Goal: Complete application form: Complete application form

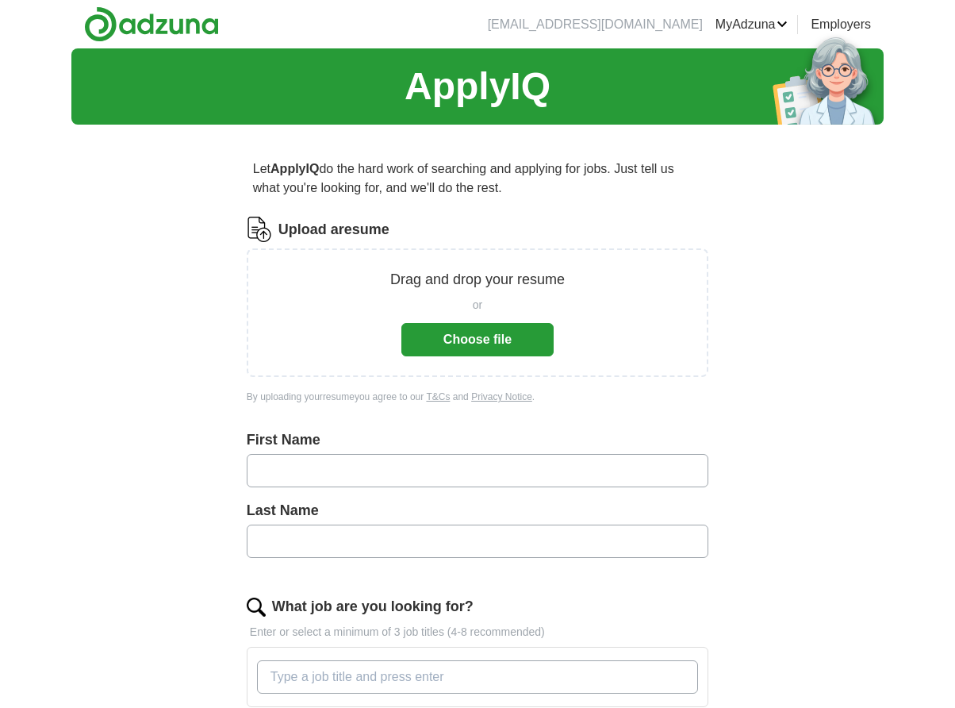
click at [273, 470] on input "text" at bounding box center [478, 470] width 462 height 33
drag, startPoint x: 336, startPoint y: 471, endPoint x: 297, endPoint y: 470, distance: 38.9
click at [297, 470] on input "**********" at bounding box center [478, 470] width 462 height 33
type input "******"
type input "****"
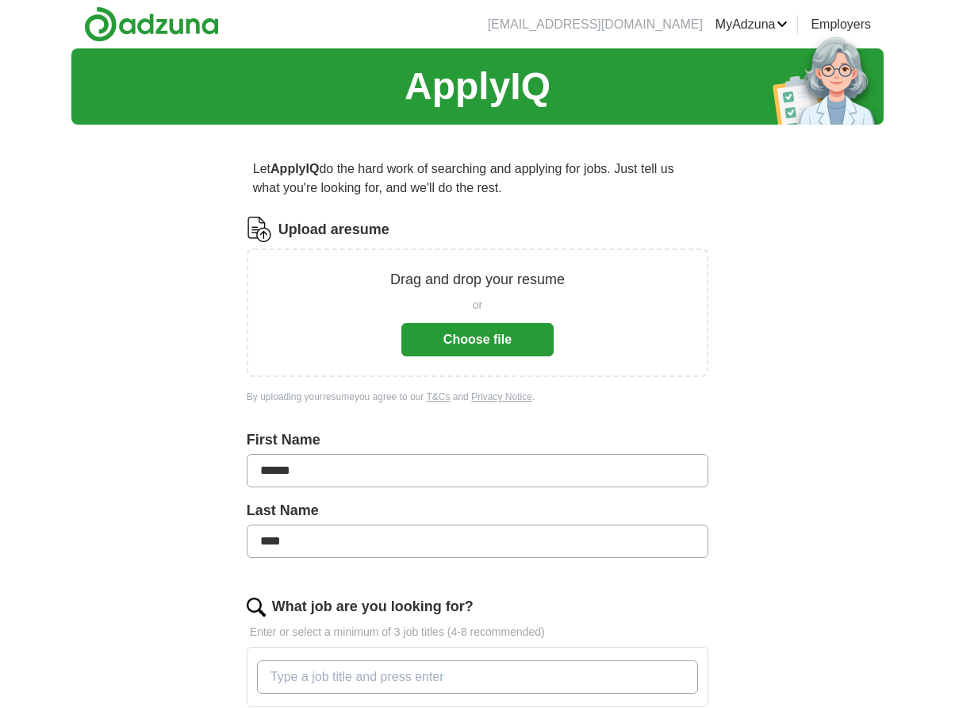
click at [566, 604] on div "What job are you looking for?" at bounding box center [478, 606] width 462 height 21
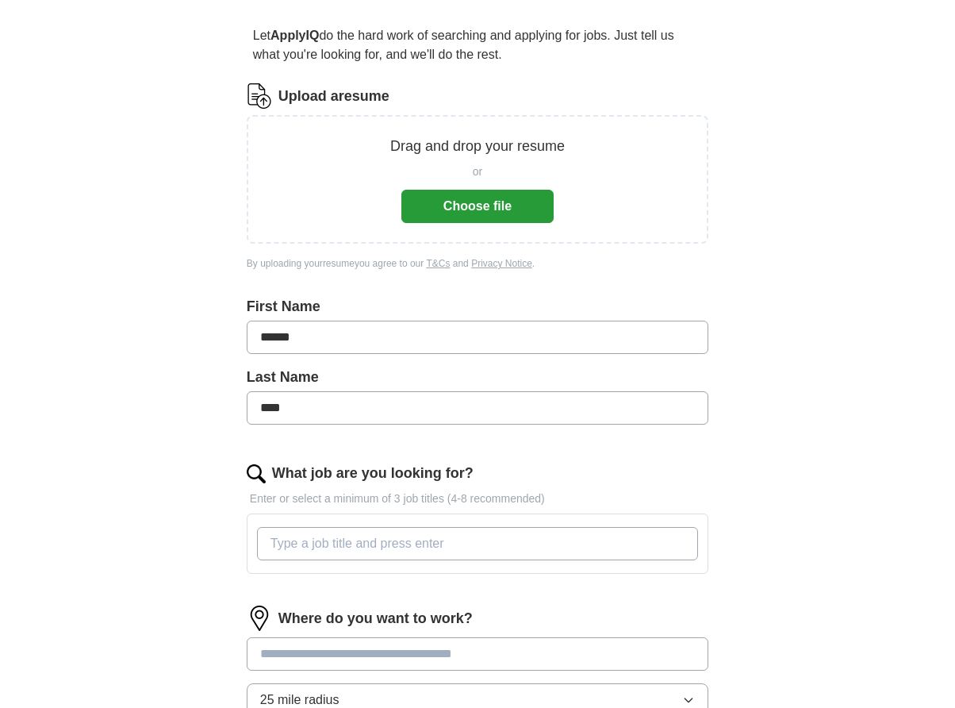
scroll to position [135, 0]
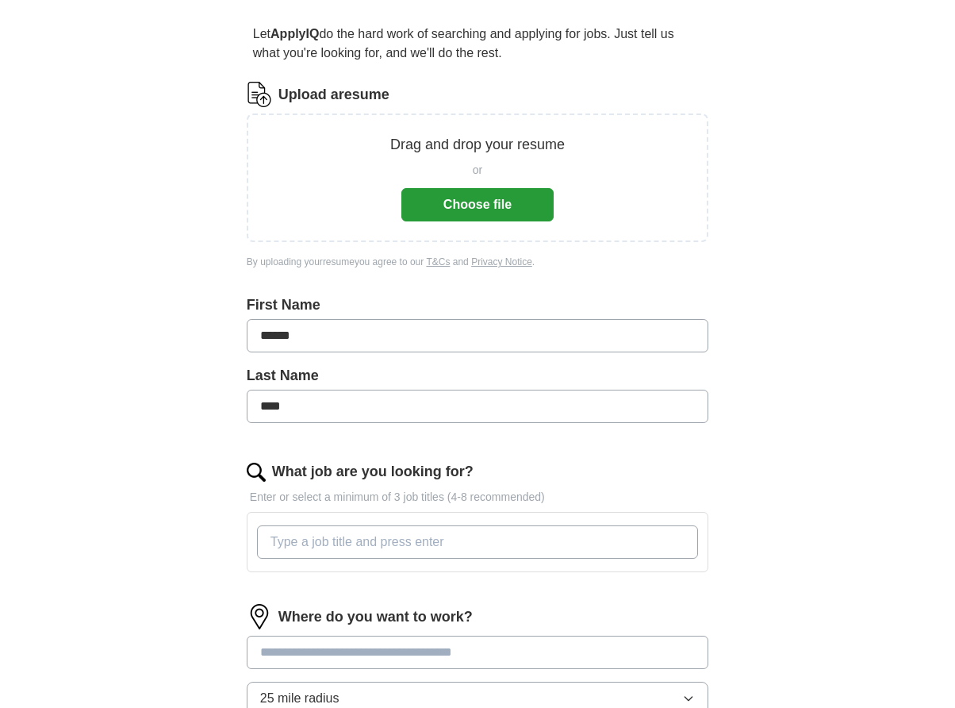
drag, startPoint x: 954, startPoint y: 393, endPoint x: 926, endPoint y: 474, distance: 85.1
click at [926, 473] on div "ApplyIQ Let ApplyIQ do the hard work of searching and applying for jobs. Just t…" at bounding box center [477, 415] width 955 height 1002
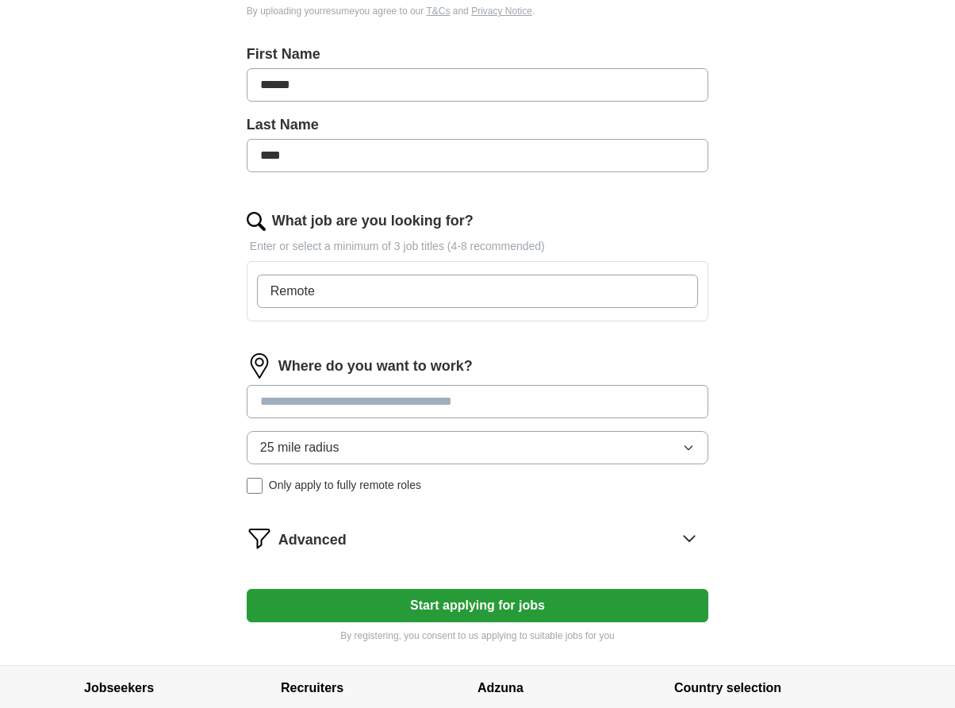
scroll to position [386, 0]
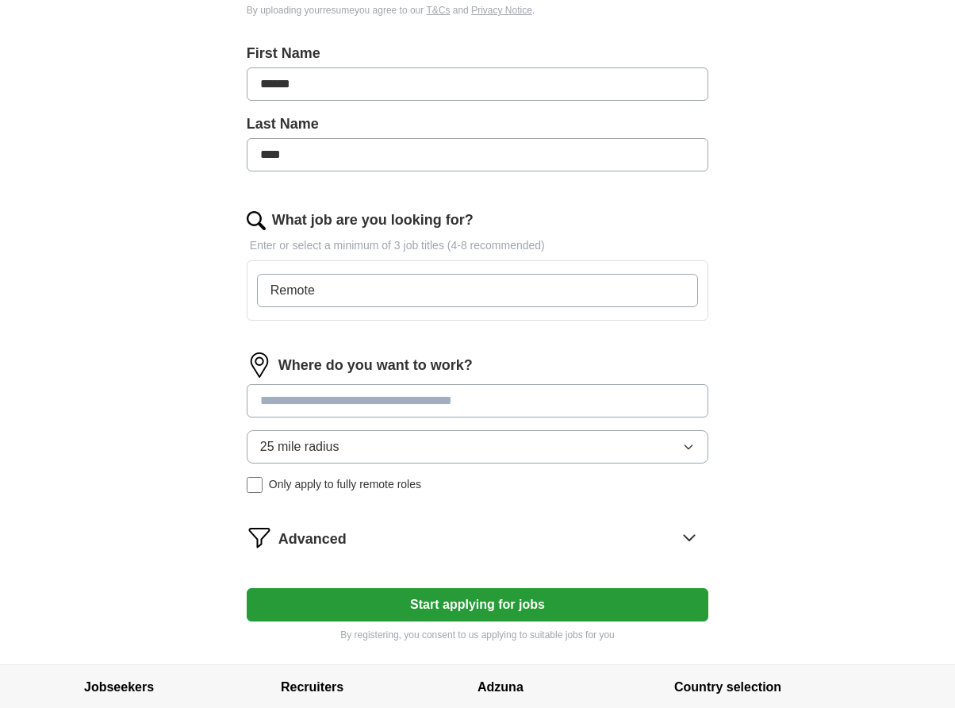
click at [256, 399] on div "Where do you want to work? 25 mile radius Only apply to fully remote roles" at bounding box center [478, 428] width 462 height 153
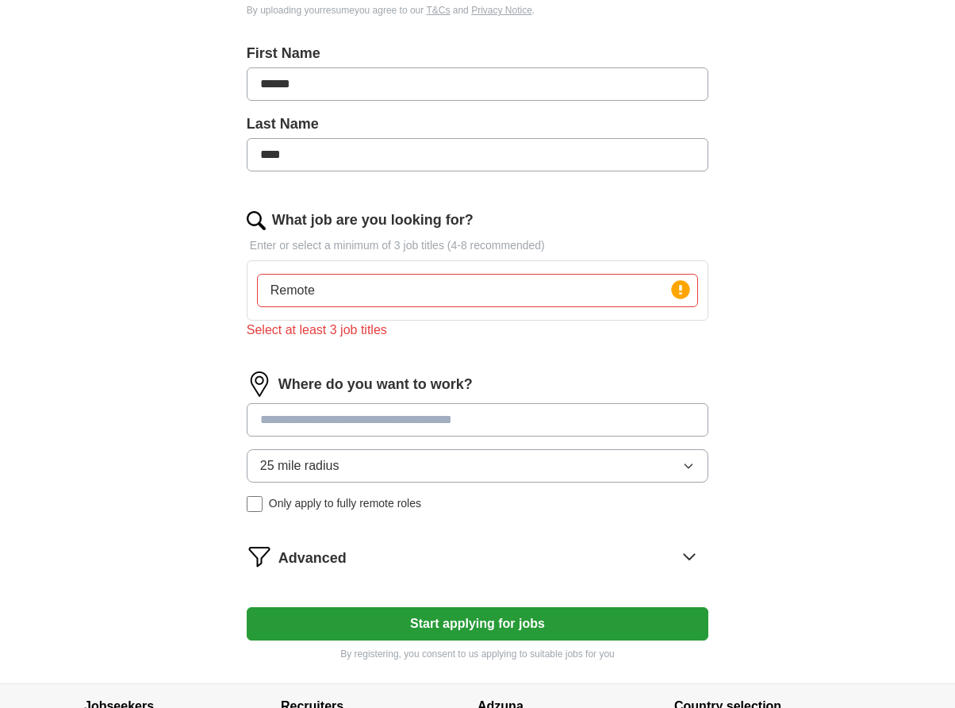
click at [346, 296] on input "Remote" at bounding box center [477, 290] width 441 height 33
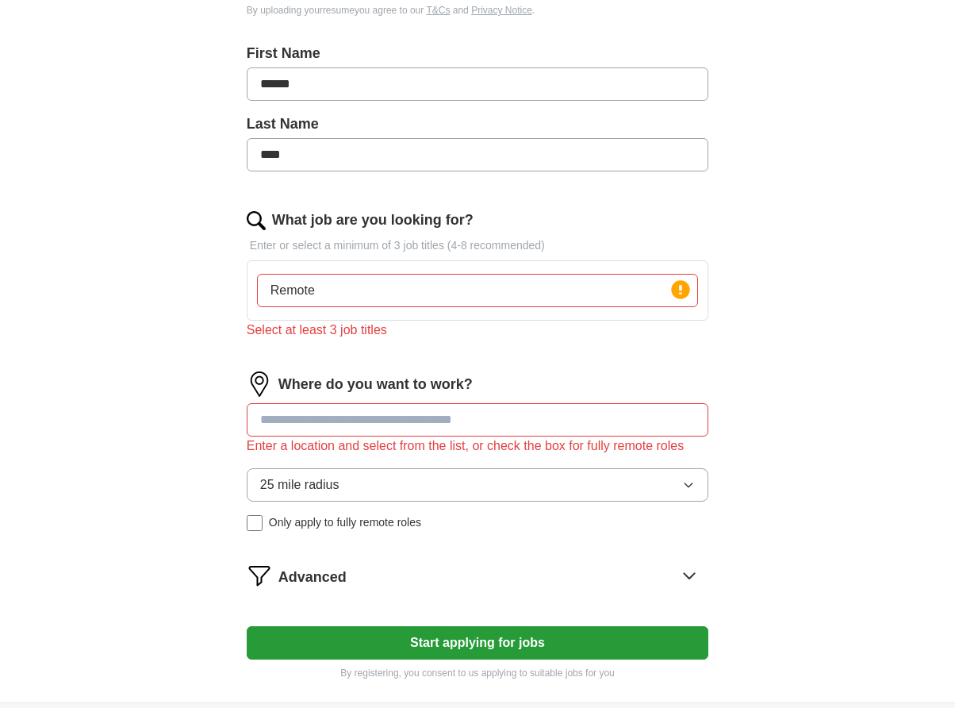
click at [322, 290] on input "Remote" at bounding box center [477, 290] width 441 height 33
click at [316, 298] on input "Remote work on myown" at bounding box center [477, 290] width 441 height 33
click at [416, 293] on input "Remote, work on myown" at bounding box center [477, 290] width 441 height 33
type input "Remote, work on myown and online"
click at [259, 417] on input at bounding box center [478, 419] width 462 height 33
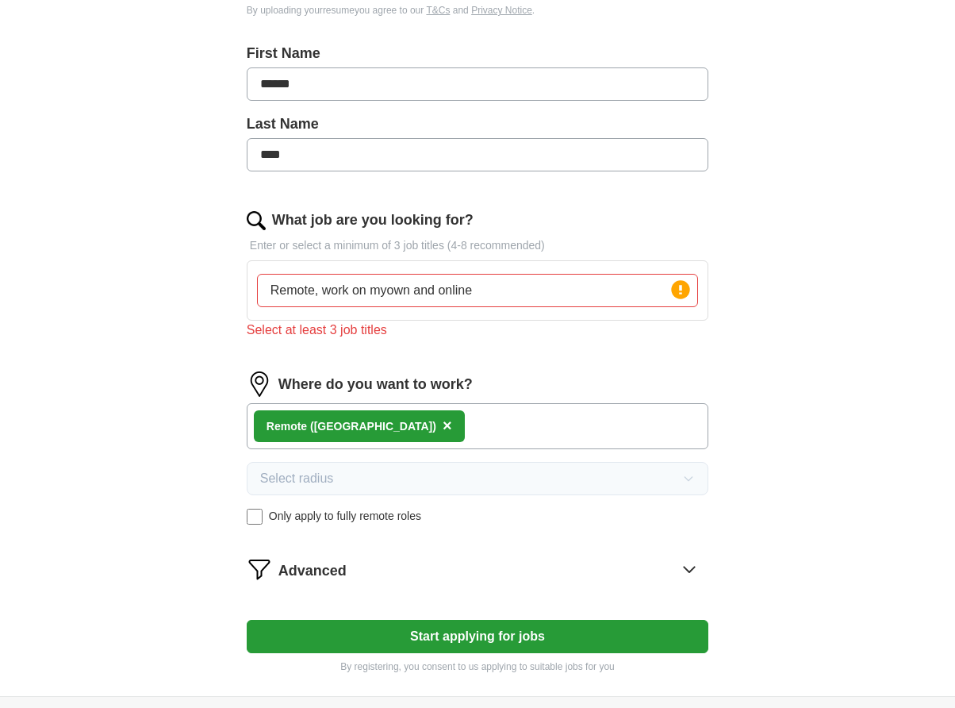
click at [438, 638] on button "Start applying for jobs" at bounding box center [478, 636] width 462 height 33
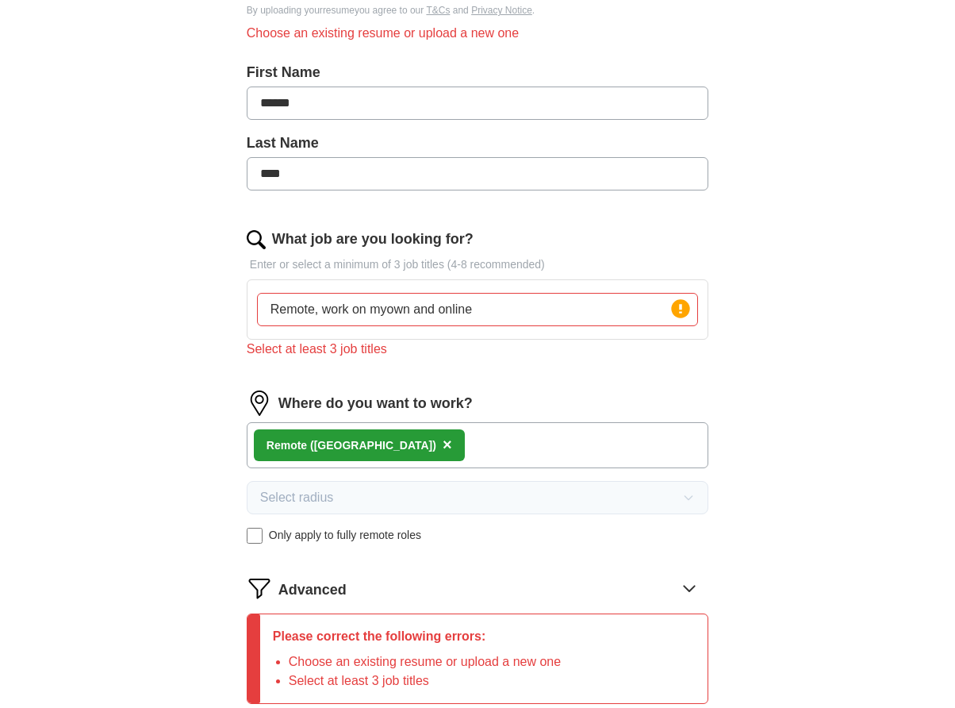
click at [474, 574] on form "Upload a resume Drag and drop your resume or Choose file By uploading your resu…" at bounding box center [478, 306] width 462 height 953
click at [692, 589] on icon at bounding box center [690, 588] width 10 height 6
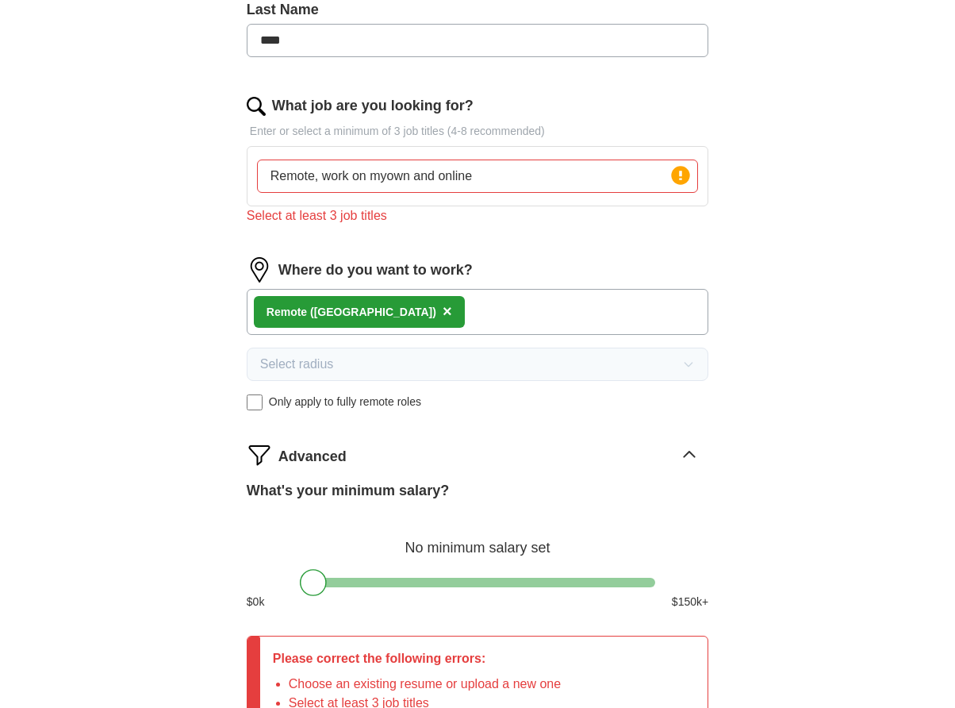
scroll to position [681, 0]
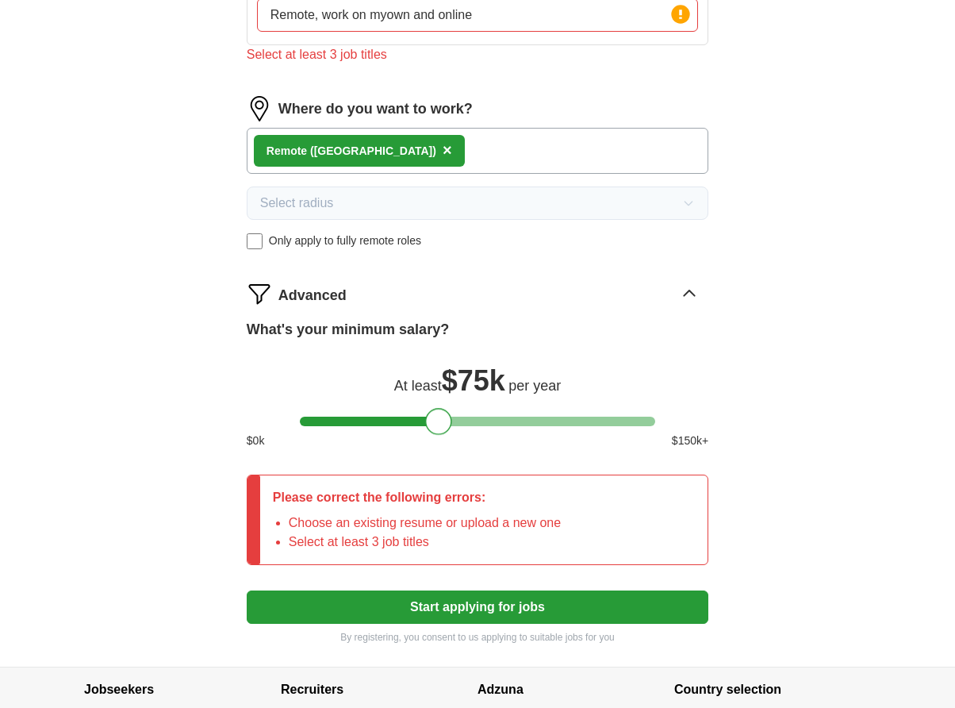
drag, startPoint x: 309, startPoint y: 421, endPoint x: 433, endPoint y: 428, distance: 124.7
click at [433, 428] on div at bounding box center [438, 421] width 27 height 27
click at [451, 530] on li "Choose an existing resume or upload a new one" at bounding box center [425, 522] width 272 height 19
click at [541, 527] on li "Choose an existing resume or upload a new one" at bounding box center [425, 522] width 272 height 19
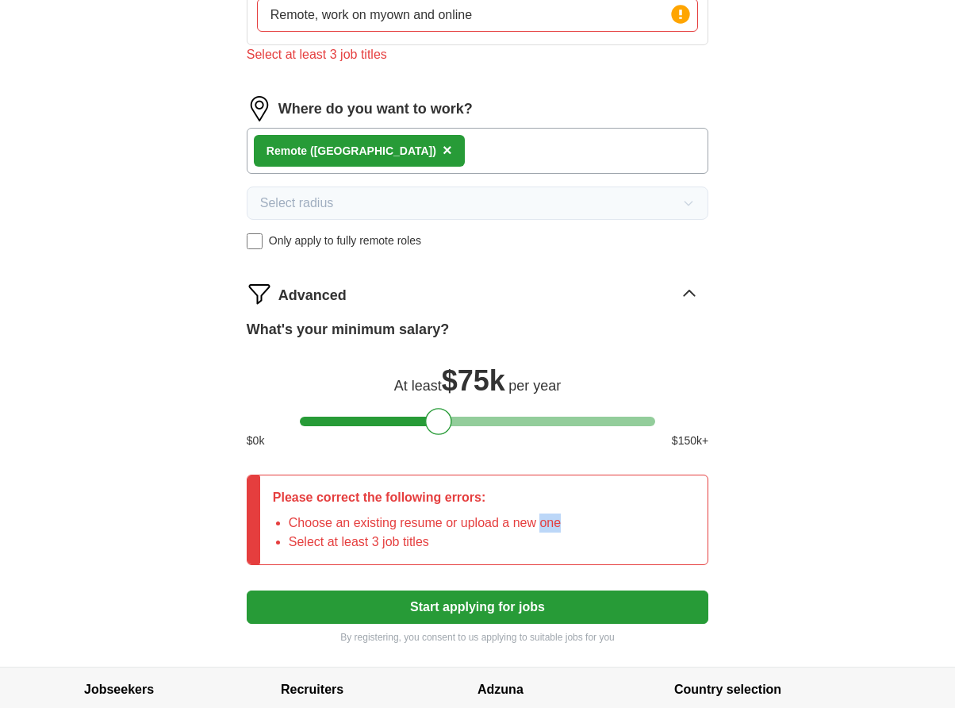
click at [541, 527] on li "Choose an existing resume or upload a new one" at bounding box center [425, 522] width 272 height 19
click at [289, 543] on li "Select at least 3 job titles" at bounding box center [425, 541] width 272 height 19
click at [293, 544] on li "Select at least 3 job titles" at bounding box center [425, 541] width 272 height 19
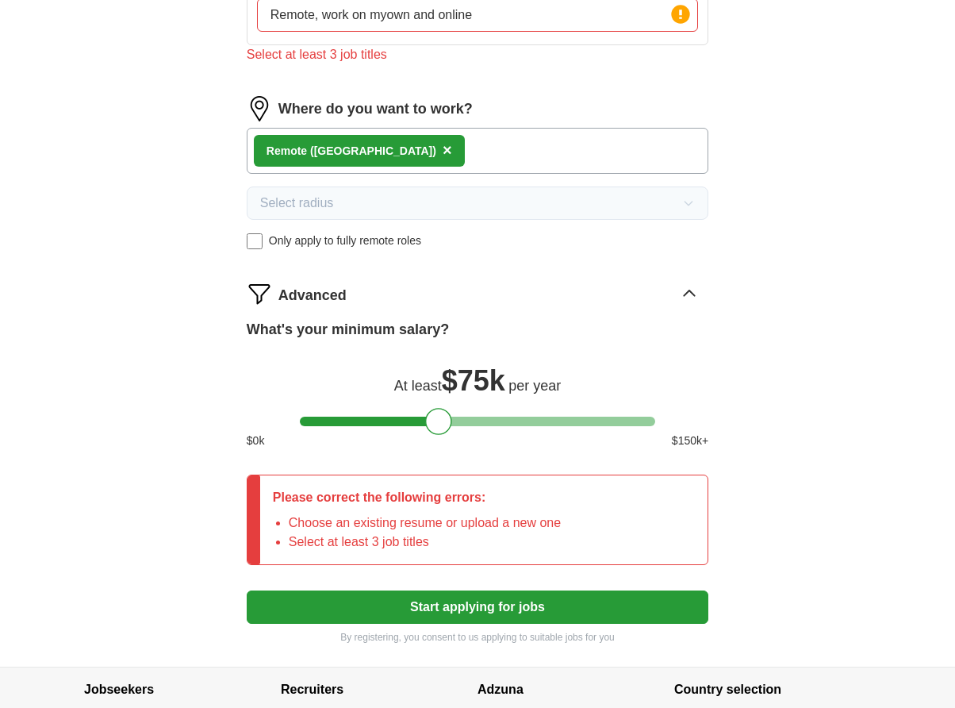
click at [293, 544] on li "Select at least 3 job titles" at bounding box center [425, 541] width 272 height 19
drag, startPoint x: 293, startPoint y: 544, endPoint x: 370, endPoint y: 546, distance: 77.0
click at [561, 543] on li "Select at least 3 job titles" at bounding box center [425, 541] width 272 height 19
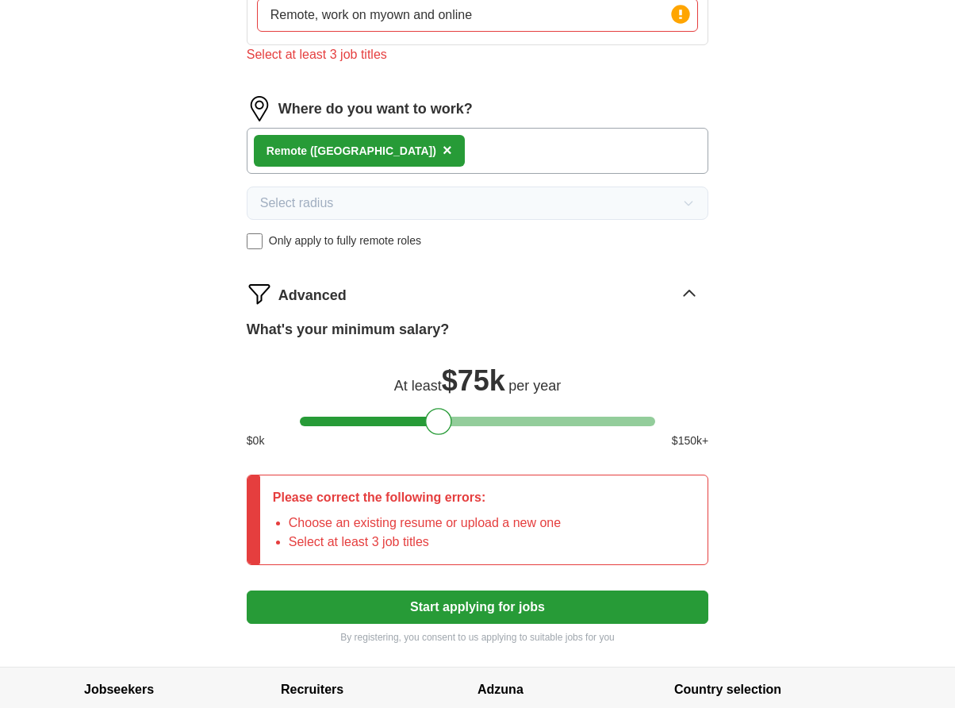
click at [561, 543] on li "Select at least 3 job titles" at bounding box center [425, 541] width 272 height 19
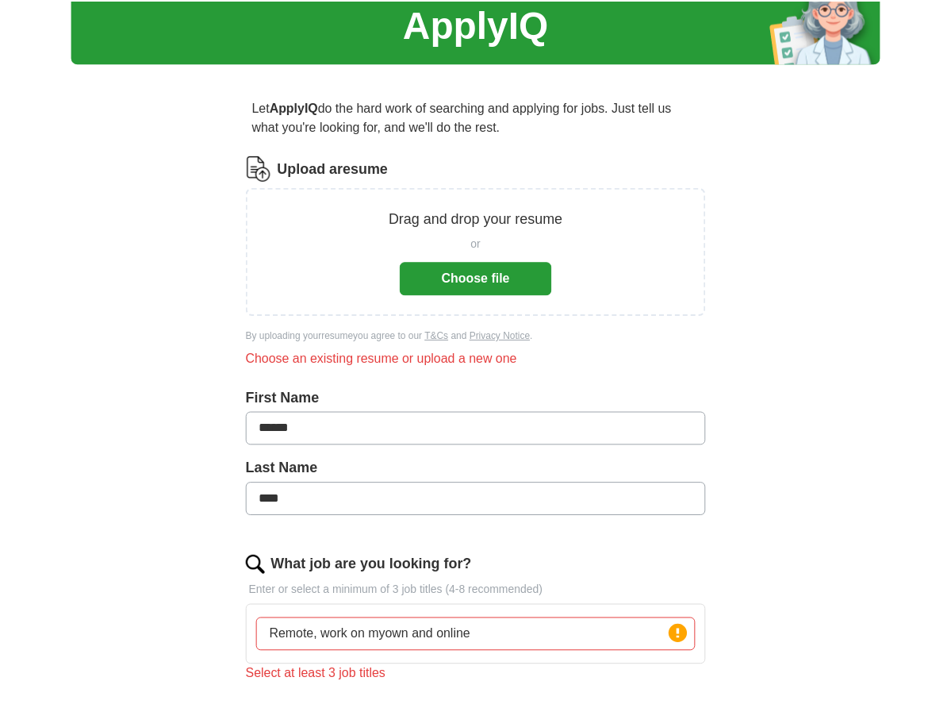
scroll to position [18, 0]
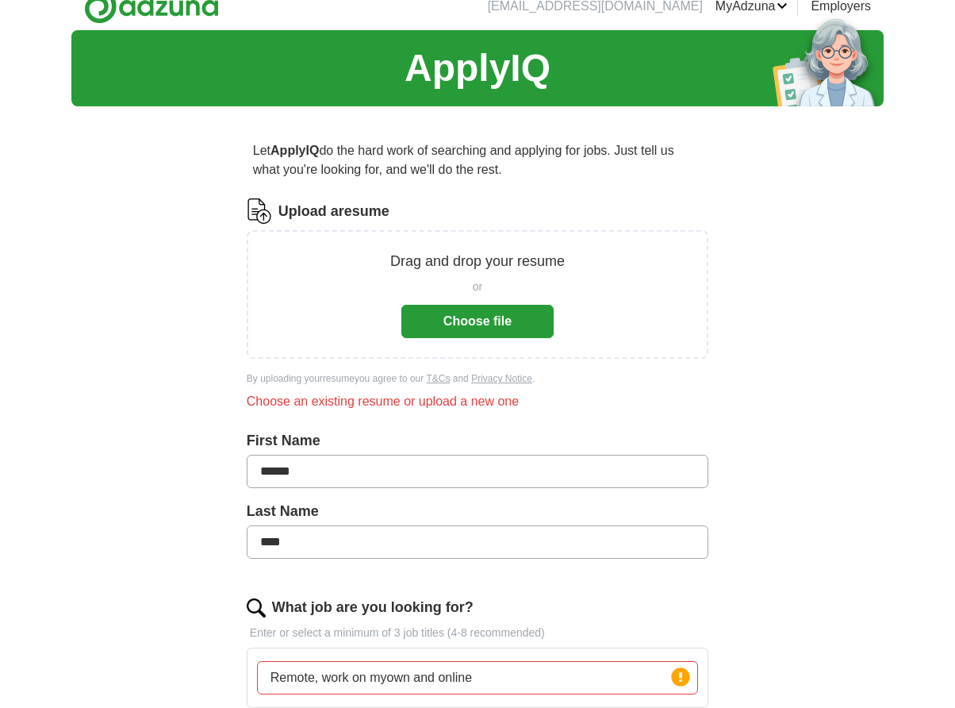
click at [505, 325] on button "Choose file" at bounding box center [477, 321] width 152 height 33
click at [470, 321] on button "Choose file" at bounding box center [477, 321] width 152 height 33
click at [449, 324] on button "Choose file" at bounding box center [477, 321] width 152 height 33
click at [523, 324] on button "Choose file" at bounding box center [477, 321] width 152 height 33
click at [417, 403] on div "Choose an existing resume or upload a new one" at bounding box center [478, 401] width 462 height 19
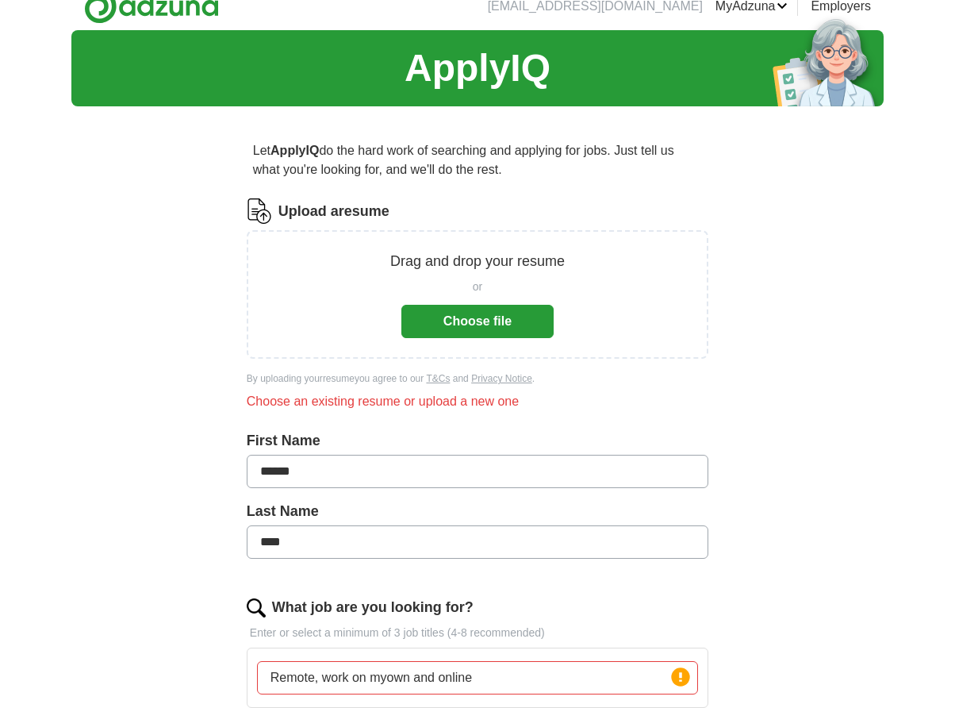
click at [490, 319] on button "Choose file" at bounding box center [477, 321] width 152 height 33
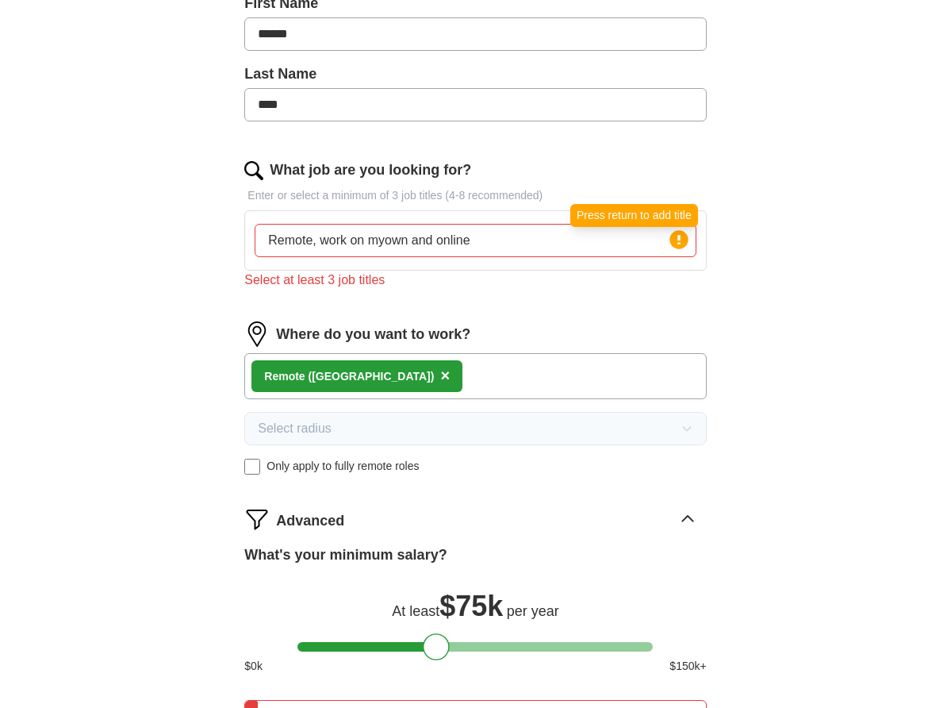
click at [675, 246] on circle at bounding box center [678, 239] width 18 height 18
click at [678, 244] on icon at bounding box center [678, 240] width 3 height 10
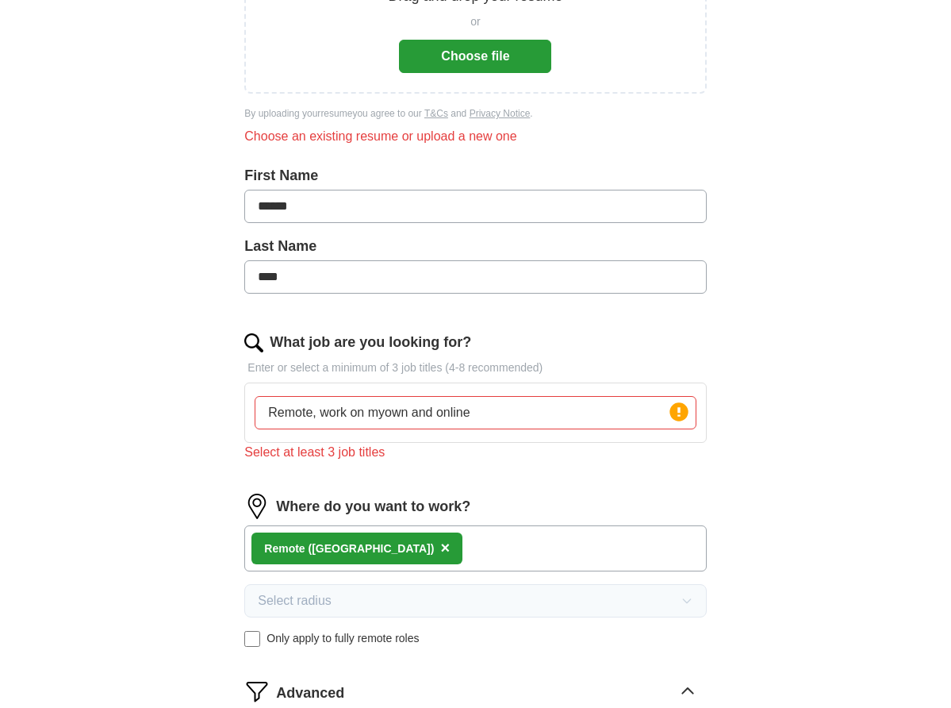
scroll to position [0, 0]
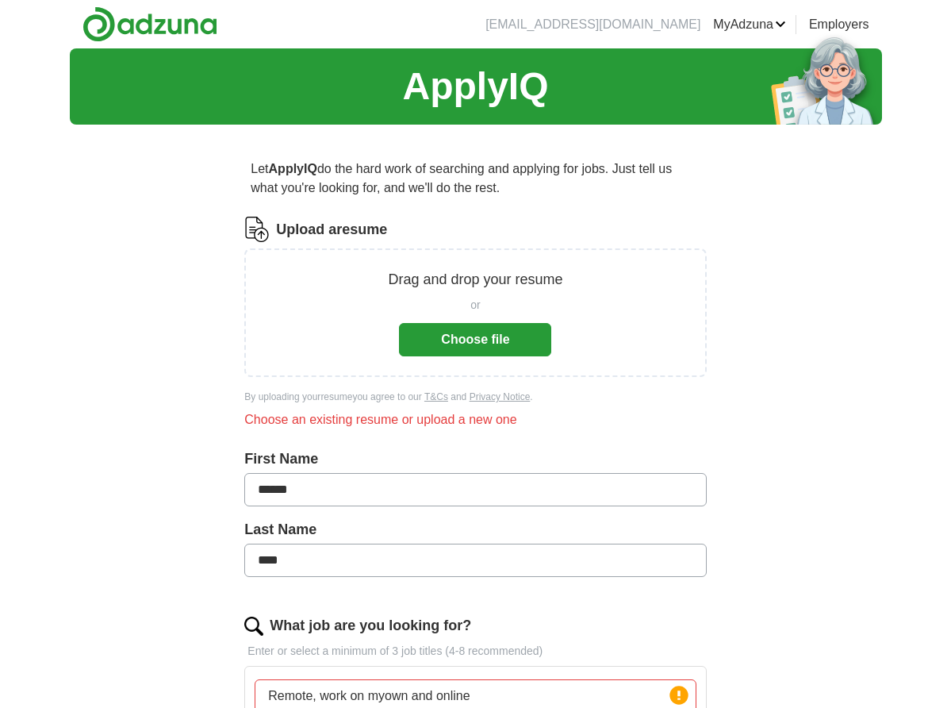
click at [467, 282] on p "Drag and drop your resume" at bounding box center [475, 279] width 175 height 21
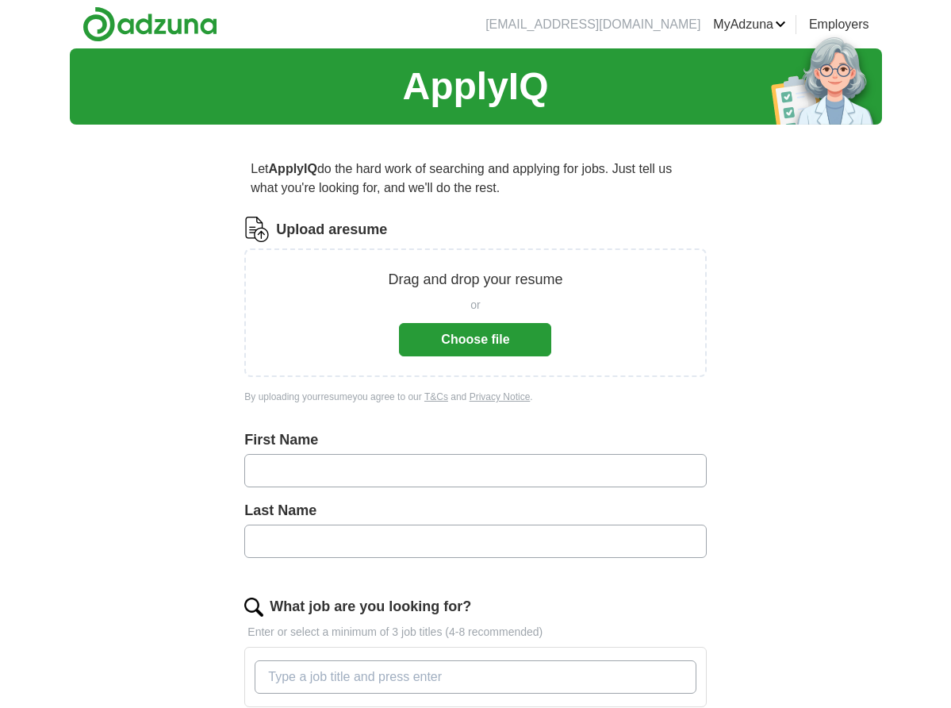
click at [262, 234] on img at bounding box center [256, 229] width 25 height 25
